Goal: Task Accomplishment & Management: Manage account settings

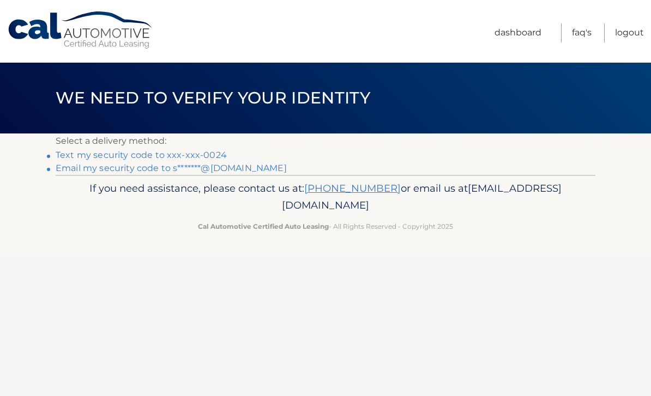
click at [115, 155] on link "Text my security code to xxx-xxx-0024" at bounding box center [141, 155] width 171 height 10
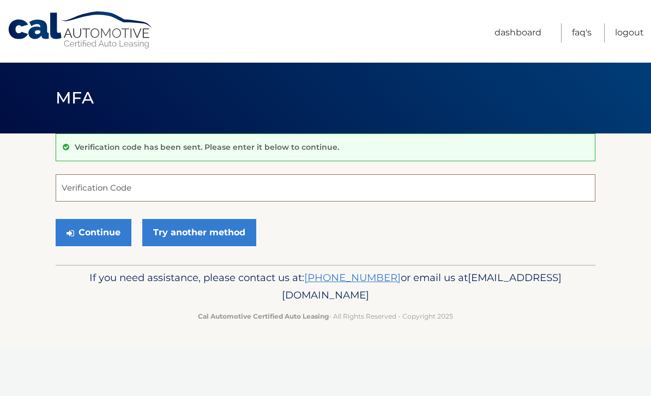
click at [74, 188] on input "Verification Code" at bounding box center [326, 188] width 540 height 27
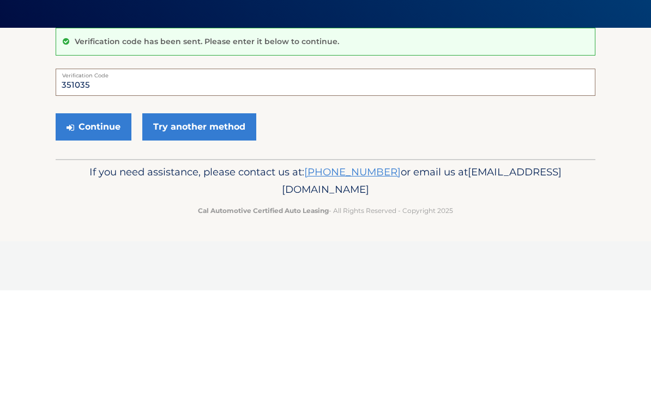
type input "351035"
click at [88, 219] on button "Continue" at bounding box center [94, 232] width 76 height 27
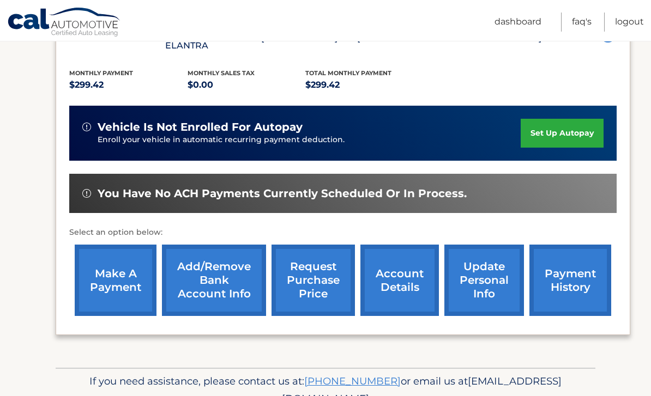
scroll to position [227, 0]
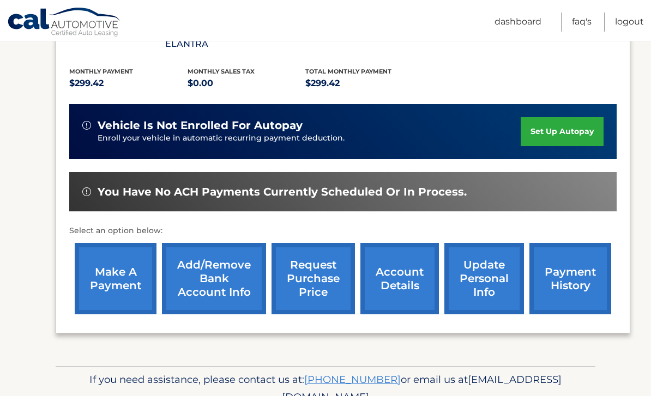
click at [387, 274] on link "account details" at bounding box center [399, 278] width 79 height 71
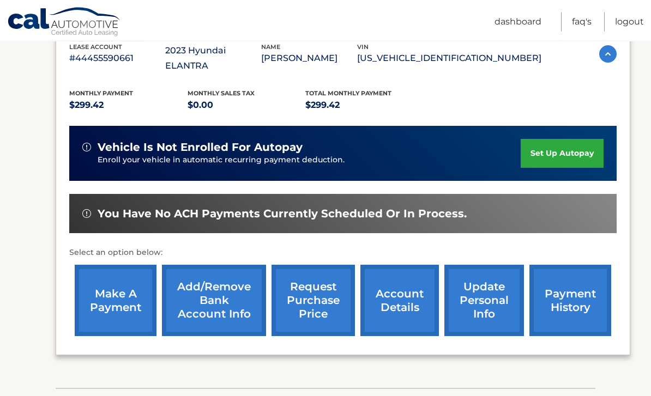
scroll to position [205, 0]
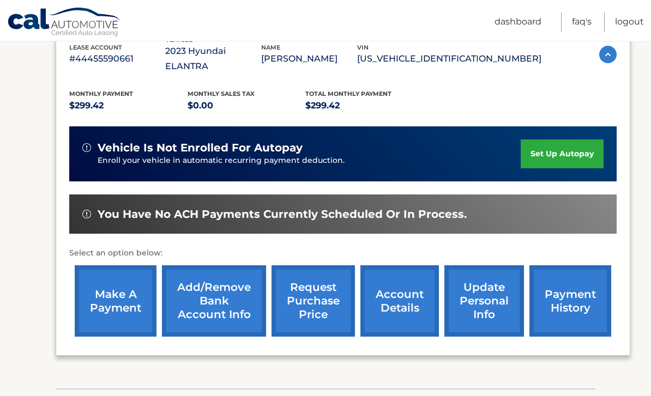
click at [110, 277] on link "make a payment" at bounding box center [116, 301] width 82 height 71
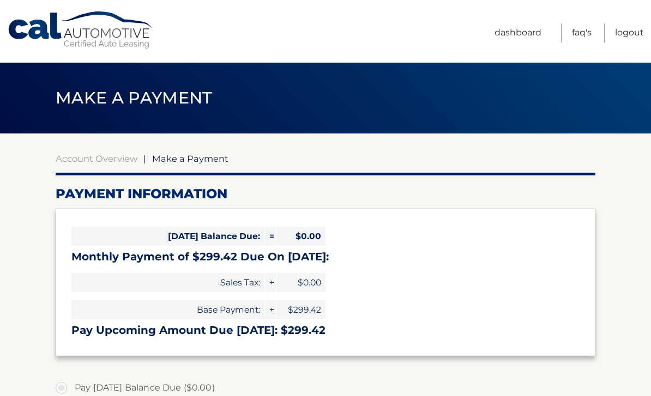
select select "Njk5MGJlYWItNTkwOC00NDhiLWFhNGItNzczNGZjOWU3YThh"
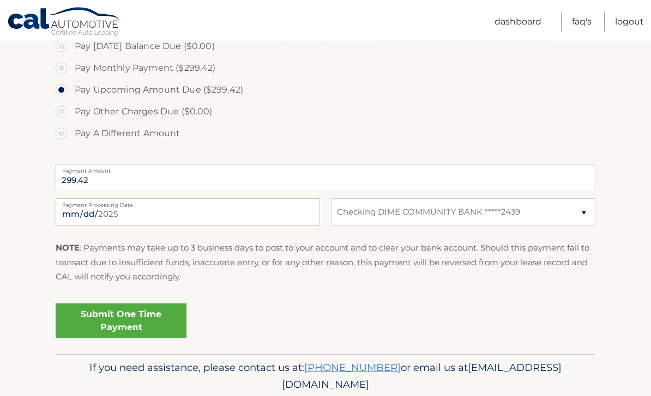
scroll to position [345, 0]
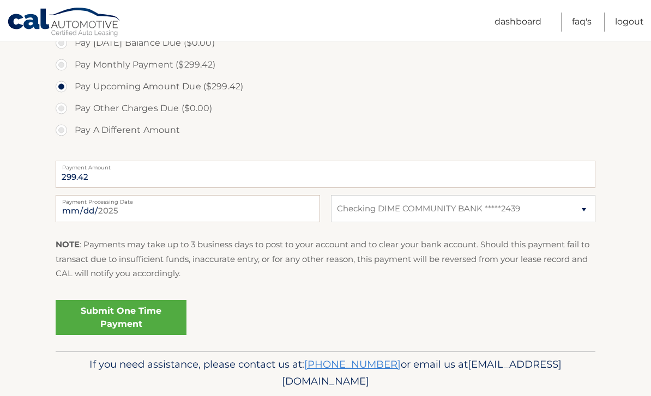
click at [117, 313] on link "Submit One Time Payment" at bounding box center [121, 318] width 131 height 35
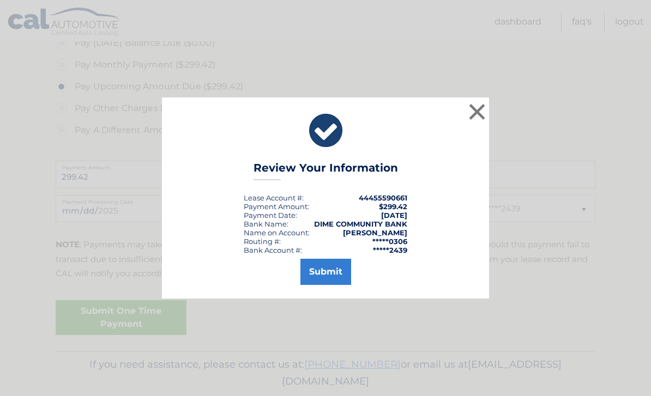
click at [321, 285] on button "Submit" at bounding box center [326, 272] width 51 height 26
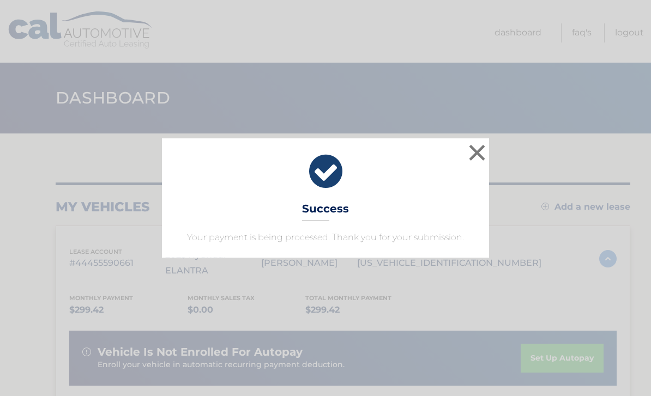
click at [474, 148] on button "×" at bounding box center [477, 153] width 22 height 22
